Goal: Task Accomplishment & Management: Manage account settings

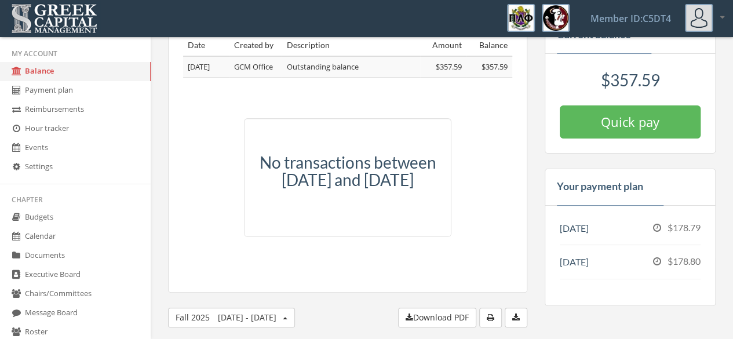
scroll to position [46, 0]
click at [59, 97] on link "Payment plan" at bounding box center [75, 90] width 151 height 19
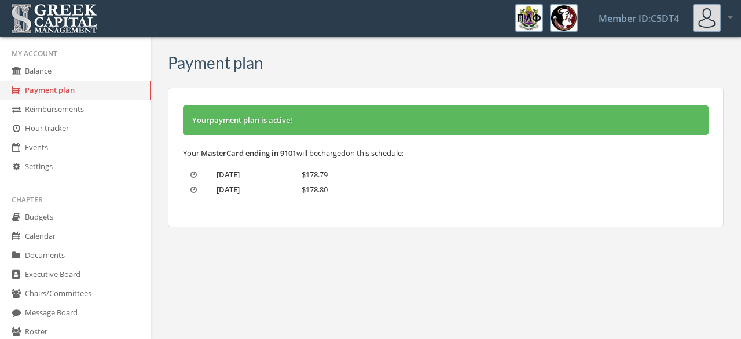
click at [42, 106] on link "Reimbursements" at bounding box center [75, 109] width 151 height 19
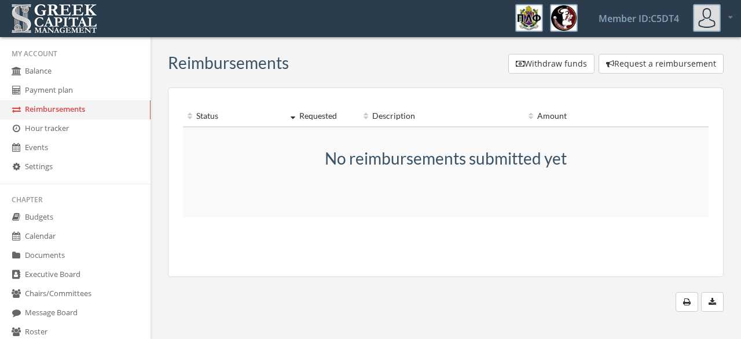
click at [54, 61] on li "My Account" at bounding box center [75, 53] width 151 height 17
click at [63, 71] on link "Balance" at bounding box center [75, 71] width 151 height 19
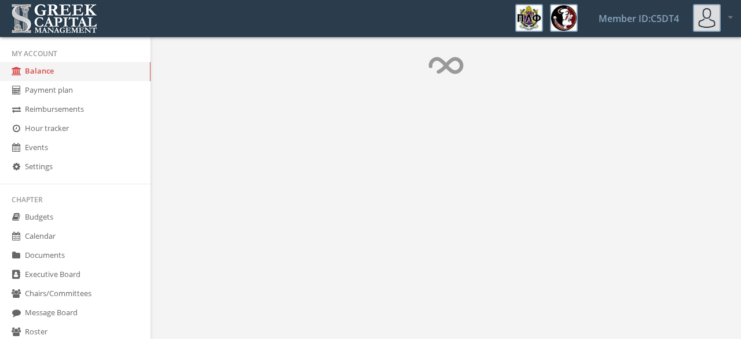
scroll to position [71, 0]
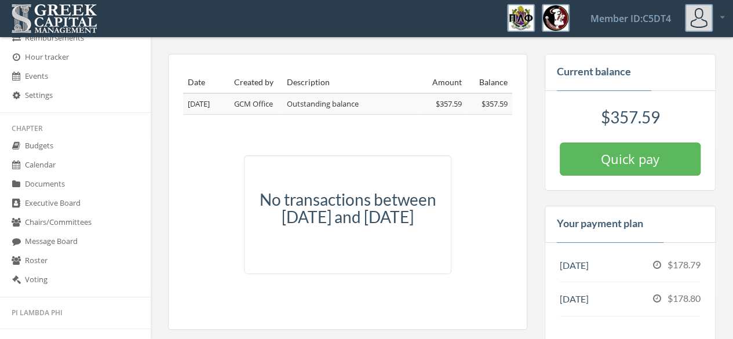
click at [38, 167] on link "Calendar" at bounding box center [75, 165] width 151 height 19
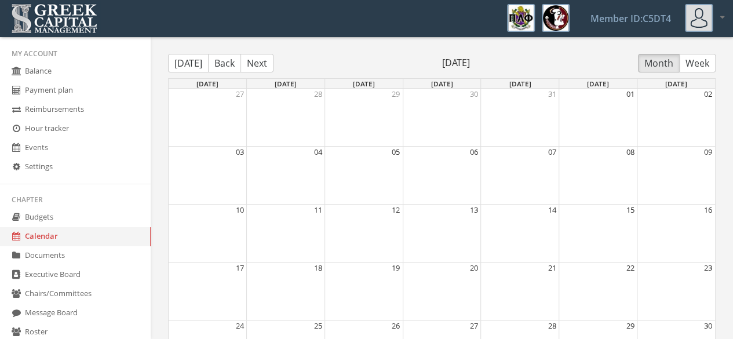
click at [38, 131] on link "Hour tracker" at bounding box center [75, 128] width 151 height 19
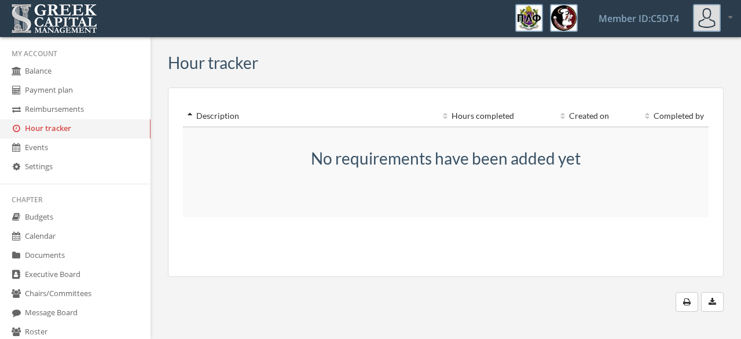
click at [41, 96] on link "Payment plan" at bounding box center [75, 90] width 151 height 19
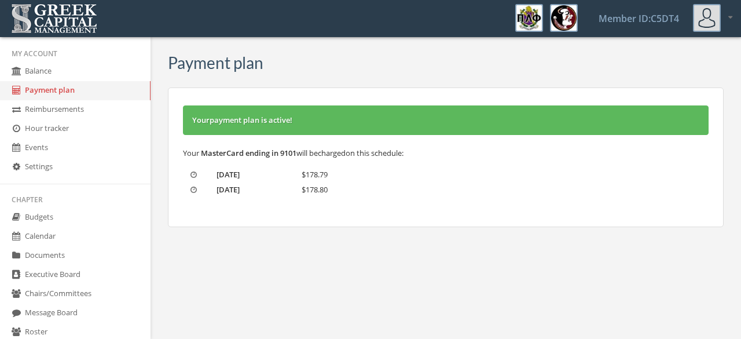
click at [64, 108] on link "Reimbursements" at bounding box center [75, 109] width 151 height 19
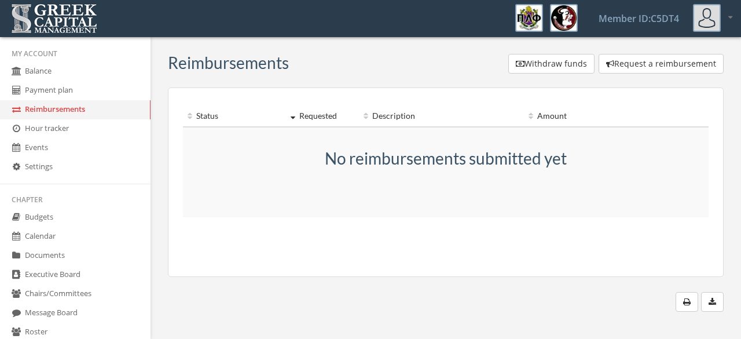
click at [42, 67] on link "Balance" at bounding box center [75, 71] width 151 height 19
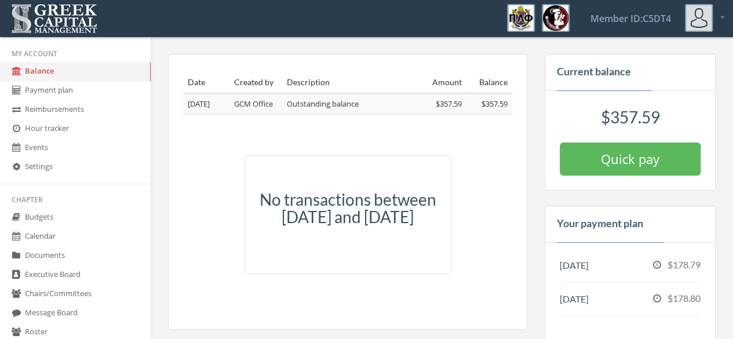
click at [66, 167] on link "Settings" at bounding box center [75, 167] width 151 height 19
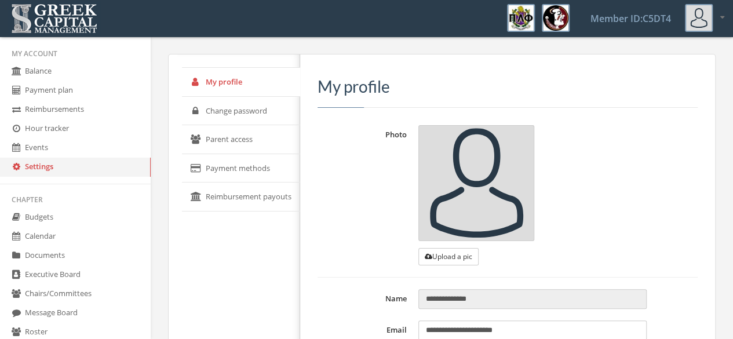
click at [229, 169] on link "Payment methods" at bounding box center [241, 168] width 118 height 29
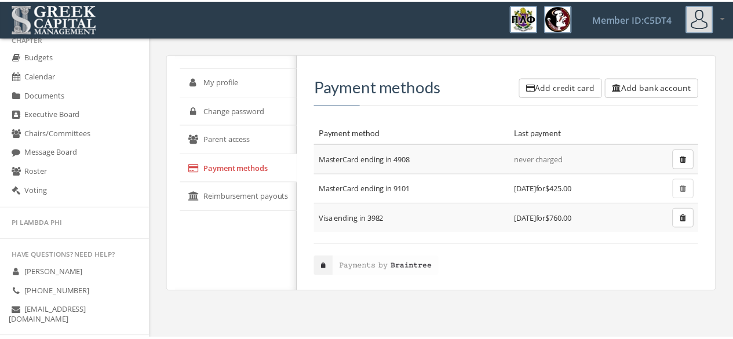
scroll to position [162, 0]
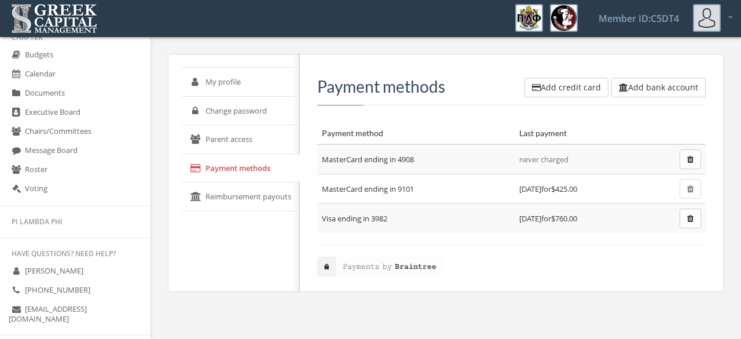
click at [40, 188] on link "Voting" at bounding box center [75, 189] width 151 height 19
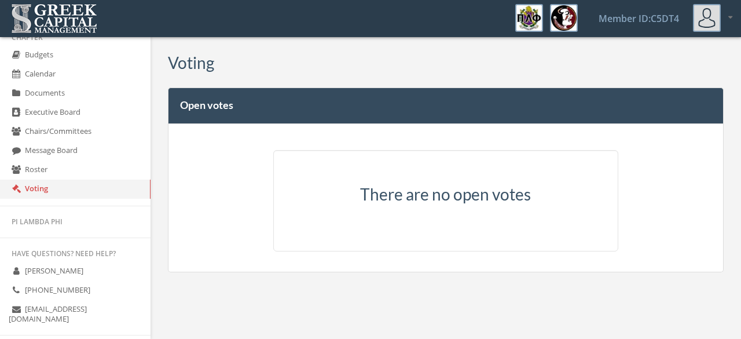
click at [54, 172] on link "Roster" at bounding box center [75, 169] width 151 height 19
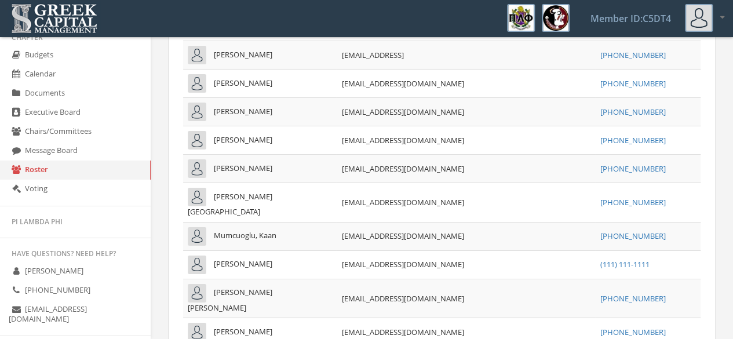
scroll to position [4154, 0]
click at [60, 150] on link "Message Board" at bounding box center [75, 150] width 151 height 19
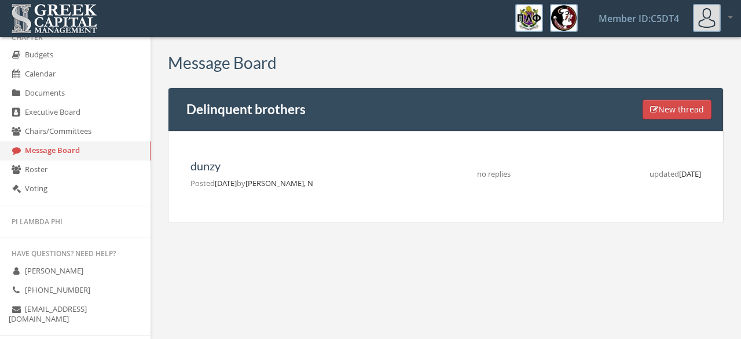
click at [61, 111] on link "Executive Board" at bounding box center [75, 112] width 151 height 19
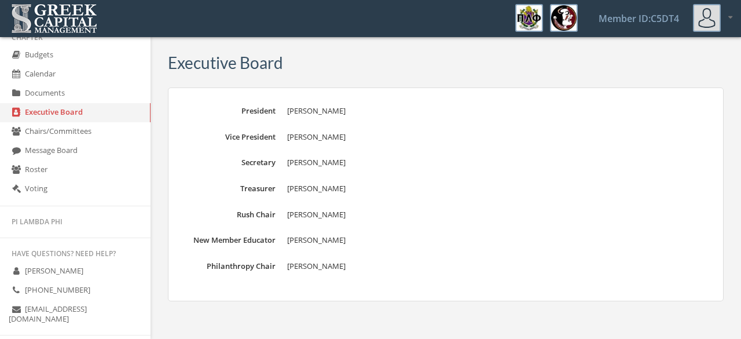
click at [64, 156] on link "Message Board" at bounding box center [75, 150] width 151 height 19
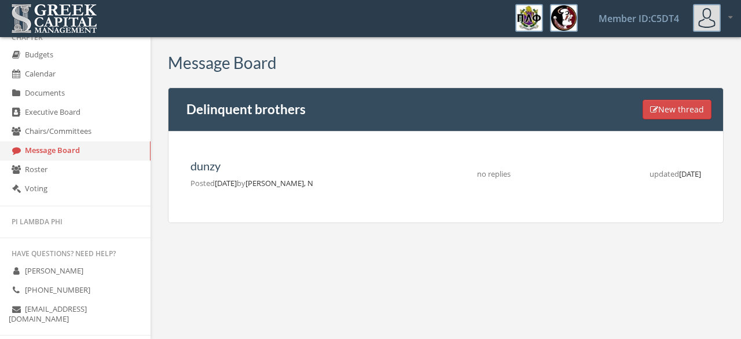
click at [43, 97] on link "Documents" at bounding box center [75, 93] width 151 height 19
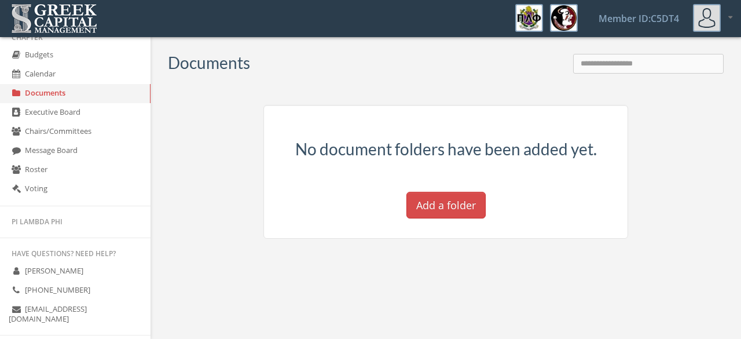
click at [65, 55] on link "Budgets" at bounding box center [75, 55] width 151 height 19
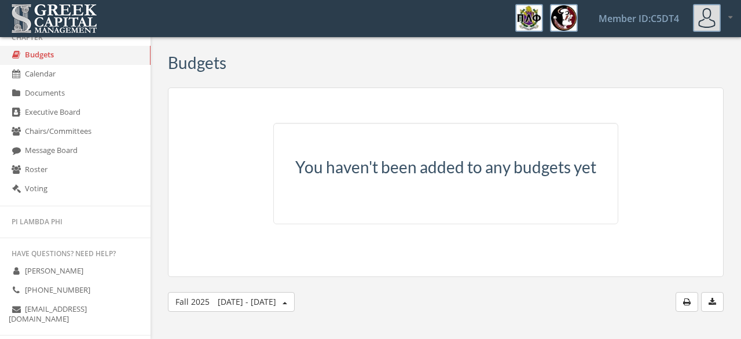
click at [71, 101] on link "Documents" at bounding box center [75, 93] width 151 height 19
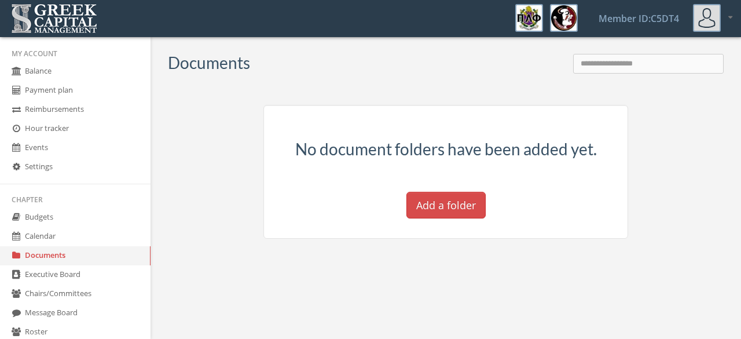
click at [54, 97] on link "Payment plan" at bounding box center [75, 90] width 151 height 19
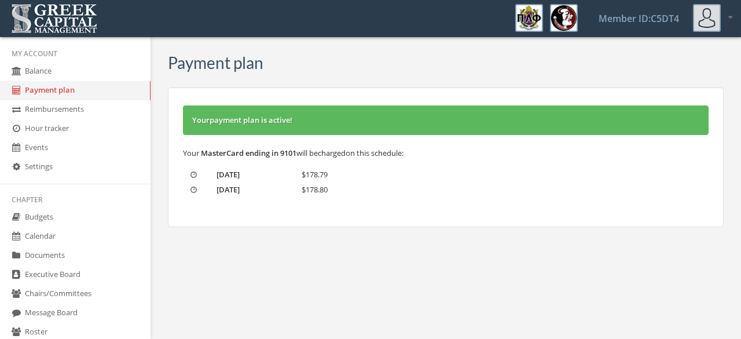
click at [71, 171] on link "Settings" at bounding box center [75, 167] width 151 height 19
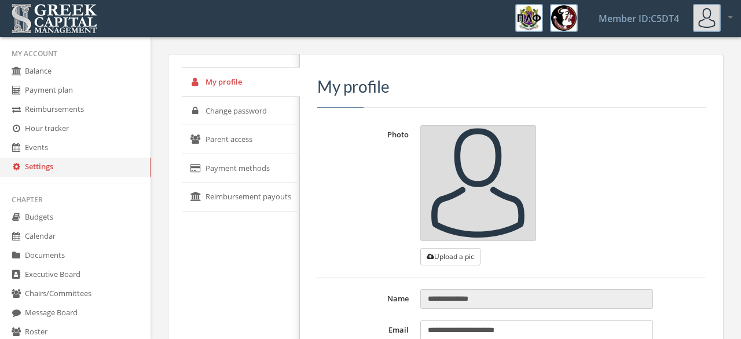
type input "**********"
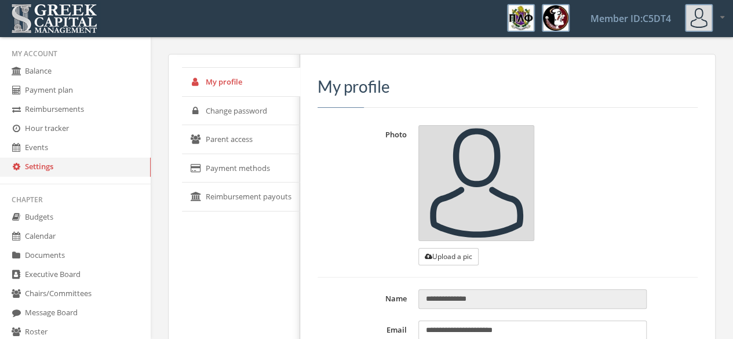
click at [228, 174] on link "Payment methods" at bounding box center [241, 168] width 118 height 29
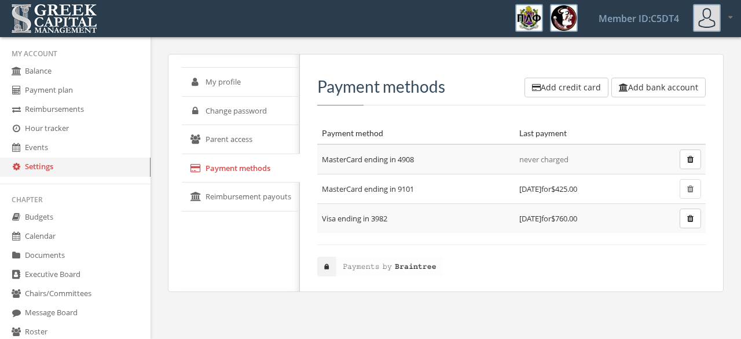
click at [695, 221] on button "button" at bounding box center [690, 218] width 21 height 20
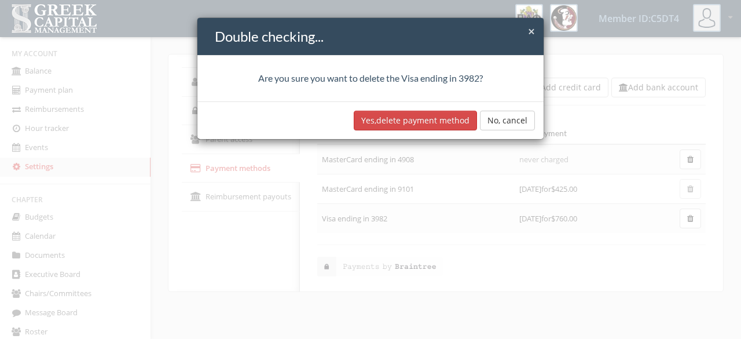
click at [388, 116] on button "Yes, delete payment method" at bounding box center [415, 121] width 123 height 20
